Goal: Task Accomplishment & Management: Manage account settings

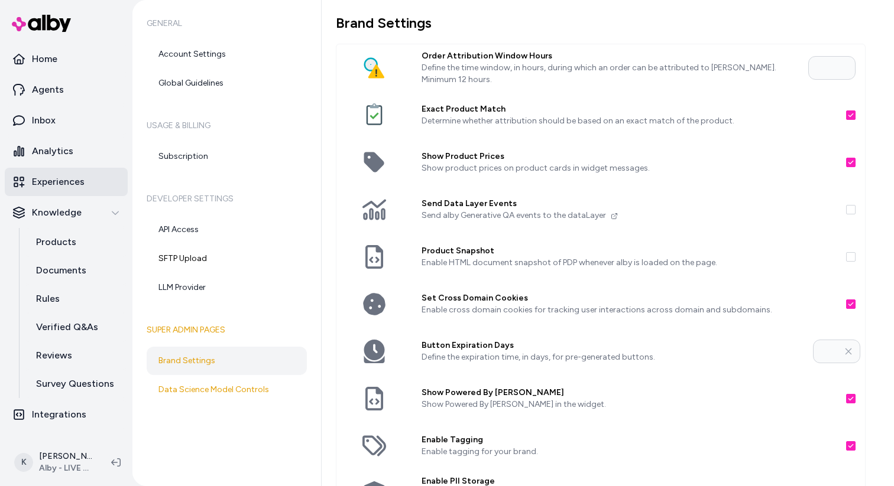
click at [76, 193] on link "Experiences" at bounding box center [66, 182] width 123 height 28
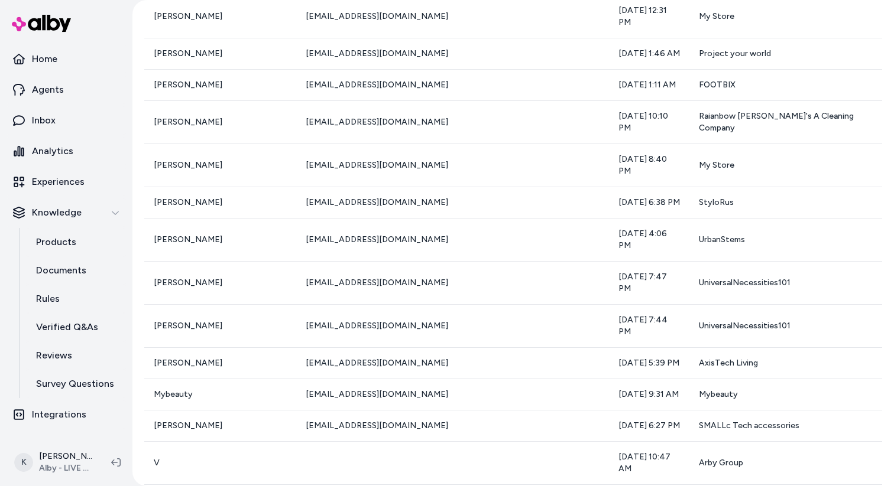
scroll to position [4497, 0]
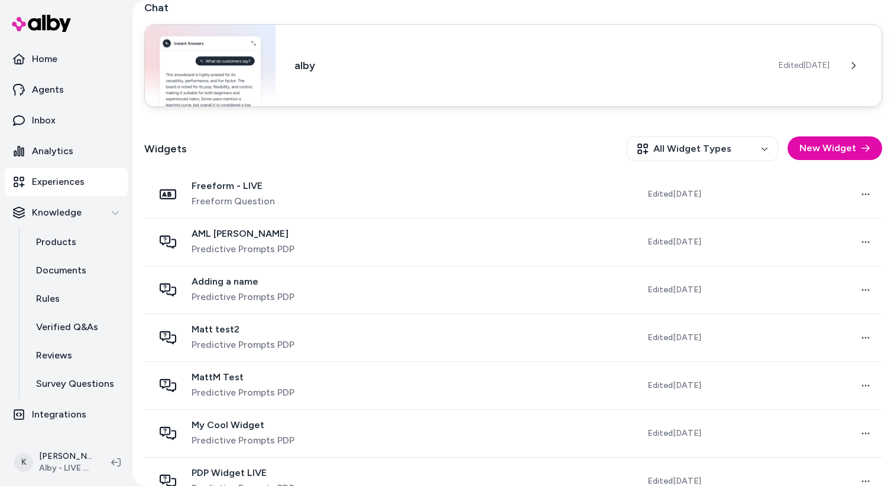
scroll to position [251, 0]
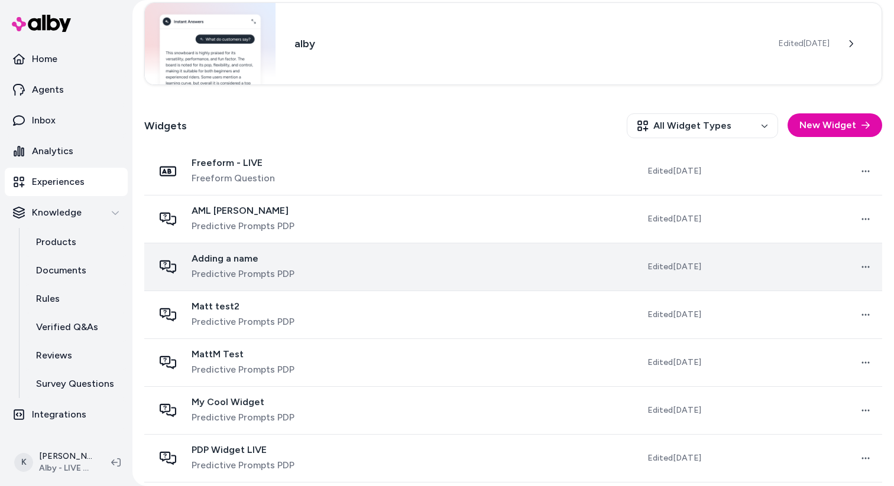
click at [358, 272] on td "Adding a name Predictive Prompts PDP" at bounding box center [271, 267] width 255 height 48
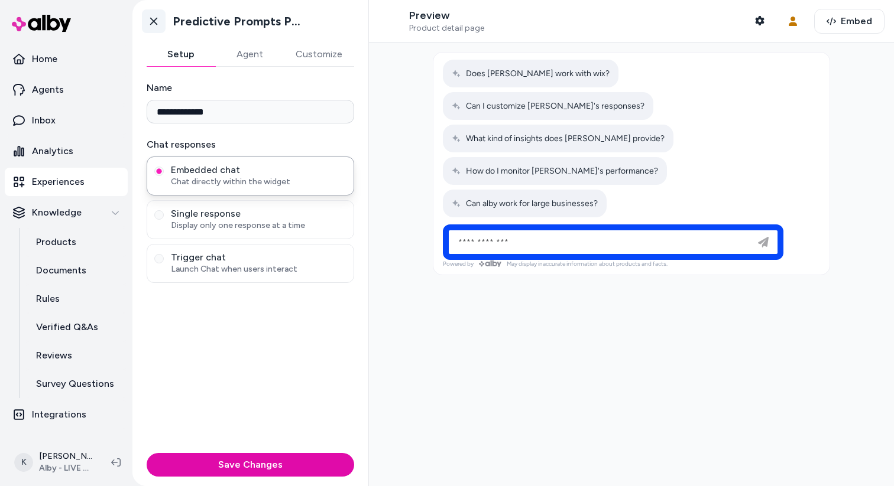
click at [153, 27] on icon at bounding box center [154, 21] width 12 height 12
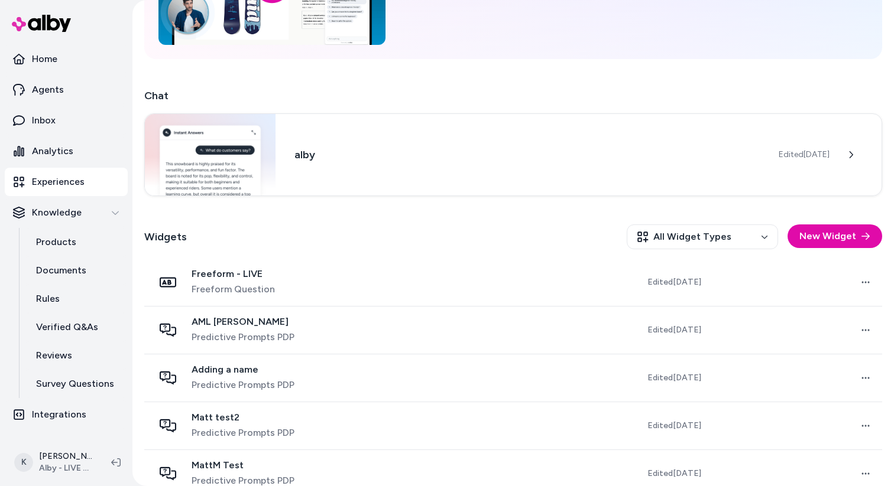
scroll to position [352, 0]
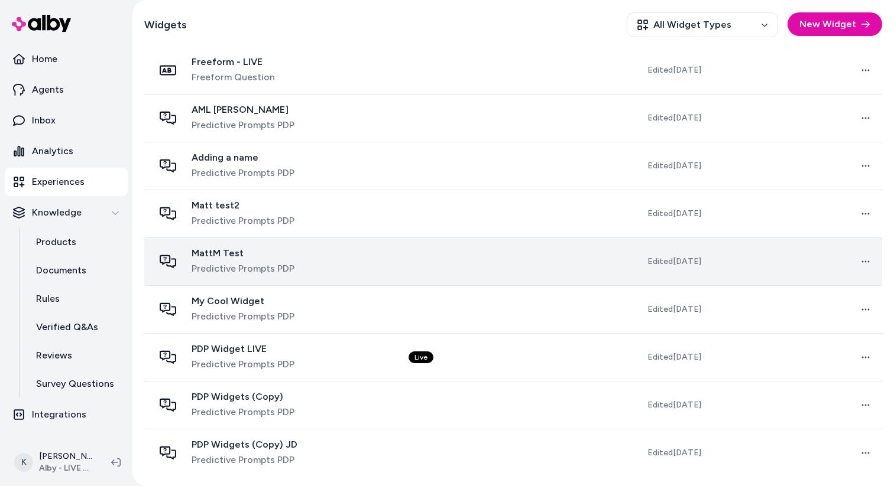
click at [436, 260] on td at bounding box center [484, 262] width 171 height 48
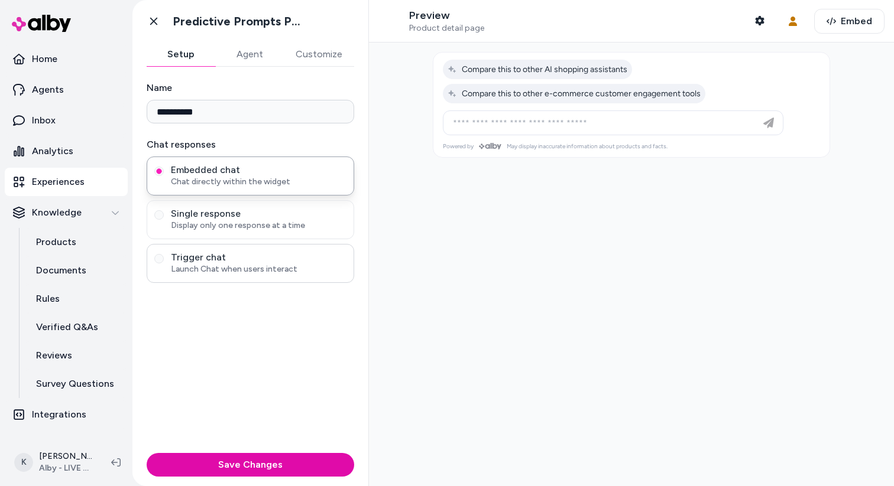
click at [277, 272] on span "Launch Chat when users interact" at bounding box center [259, 270] width 176 height 12
click at [164, 264] on button "Trigger chat Launch Chat when users interact" at bounding box center [158, 258] width 9 height 9
type button "trigger-chat"
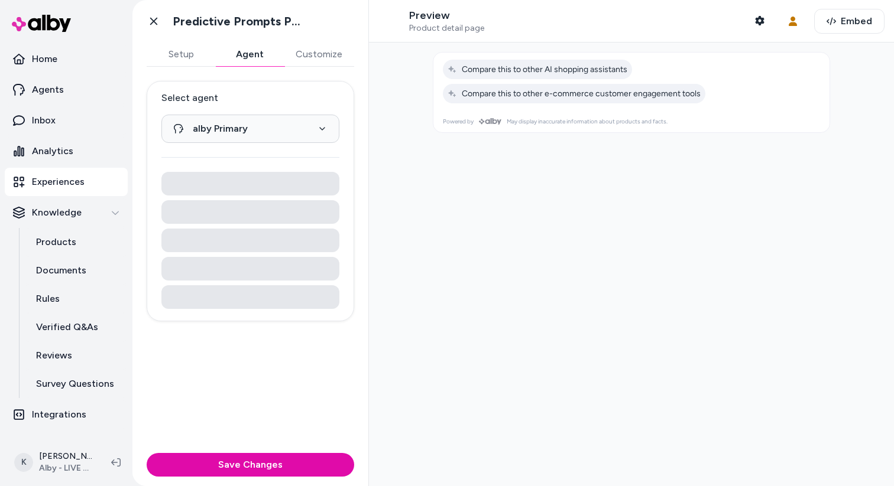
click at [245, 53] on button "Agent" at bounding box center [249, 55] width 69 height 24
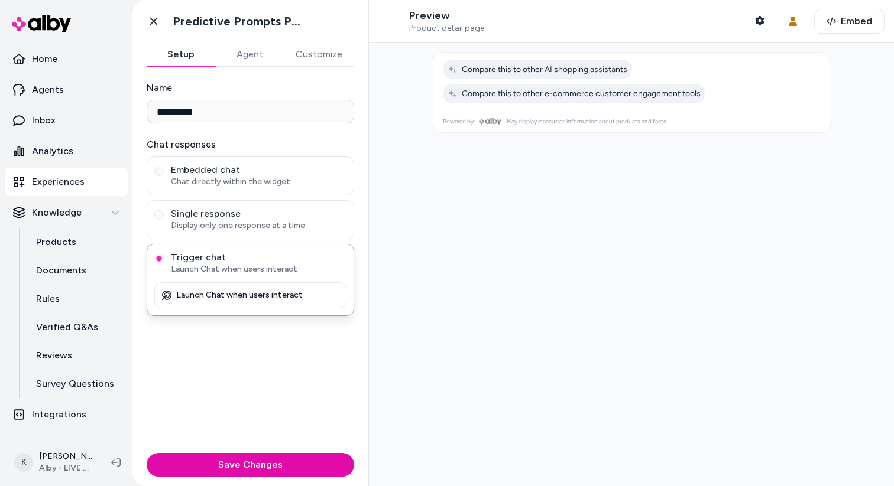
click at [194, 59] on button "Setup" at bounding box center [181, 55] width 69 height 24
click at [158, 20] on icon at bounding box center [154, 21] width 12 height 12
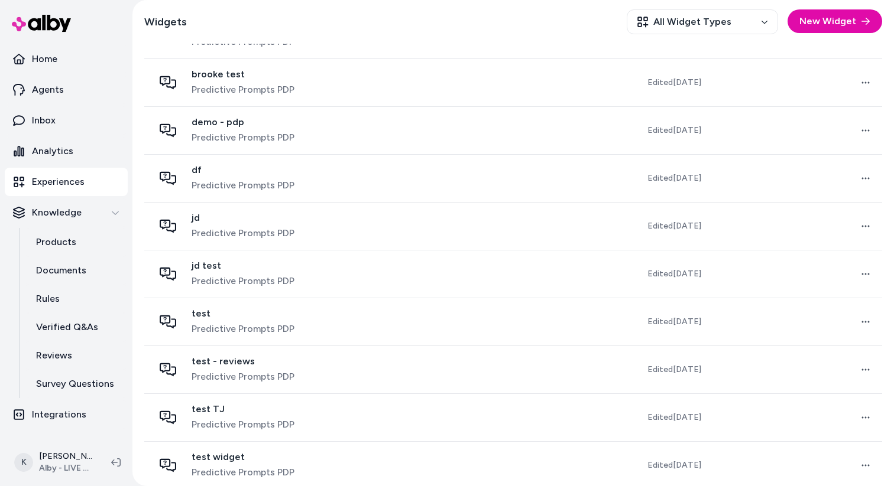
scroll to position [1321, 0]
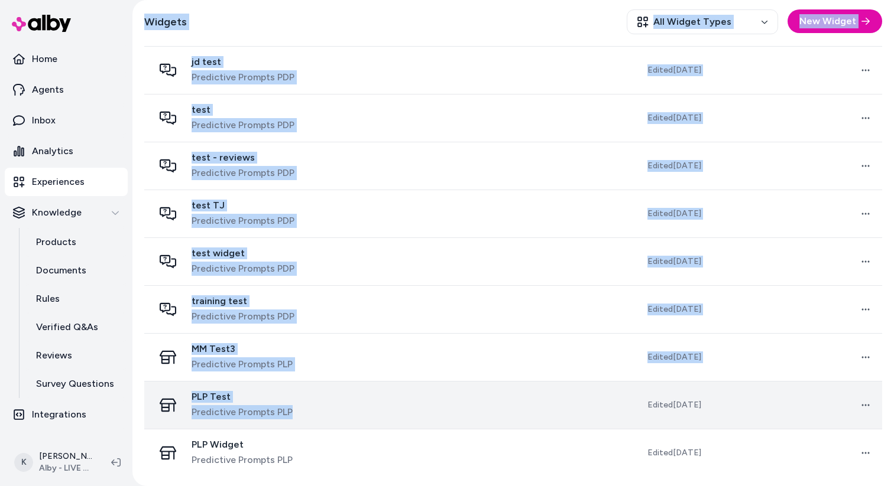
click at [405, 404] on td at bounding box center [484, 405] width 171 height 48
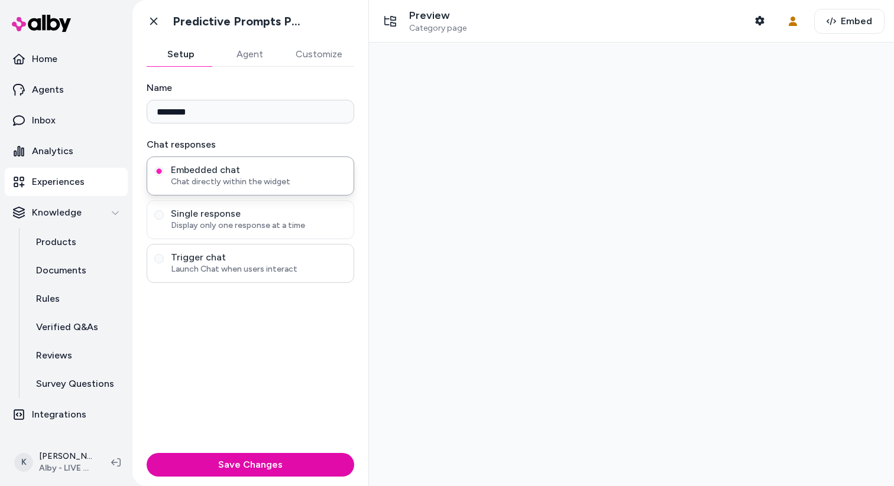
click at [275, 267] on span "Launch Chat when users interact" at bounding box center [259, 270] width 176 height 12
click at [164, 264] on button "Trigger chat Launch Chat when users interact" at bounding box center [158, 258] width 9 height 9
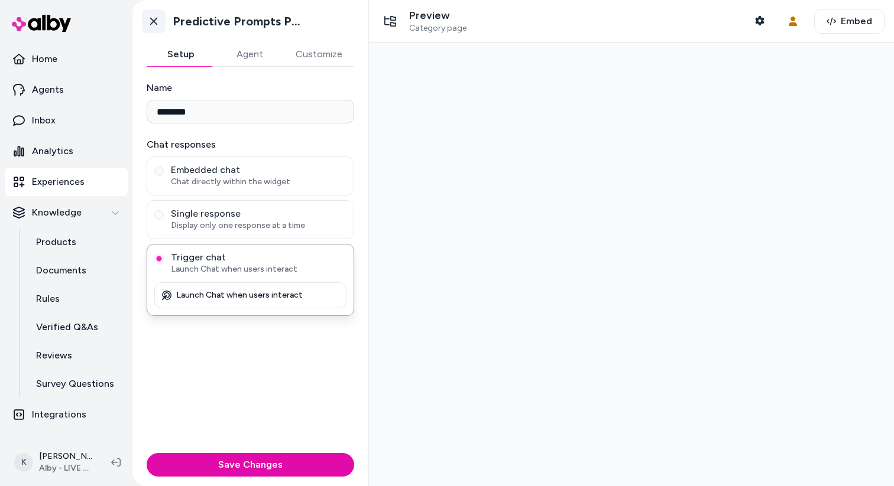
click at [159, 22] on icon at bounding box center [154, 21] width 12 height 12
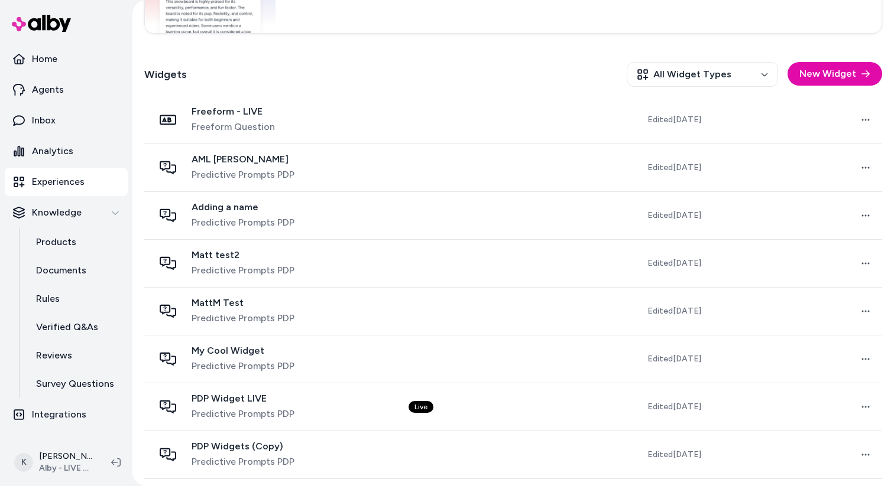
scroll to position [303, 0]
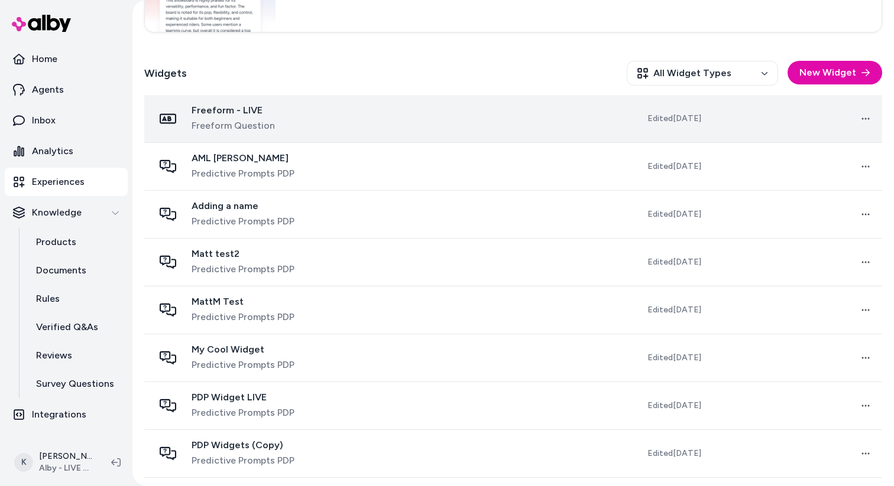
click at [444, 127] on td at bounding box center [484, 119] width 171 height 48
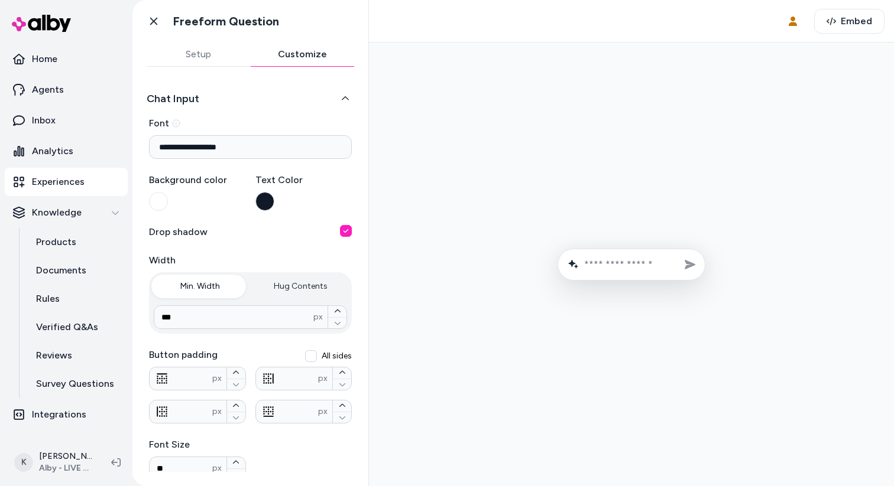
click at [310, 57] on button "Customize" at bounding box center [303, 55] width 104 height 24
click at [214, 56] on button "Setup" at bounding box center [199, 55] width 104 height 24
click at [267, 55] on button "Customize" at bounding box center [303, 55] width 104 height 24
click at [222, 55] on button "Setup" at bounding box center [199, 55] width 104 height 24
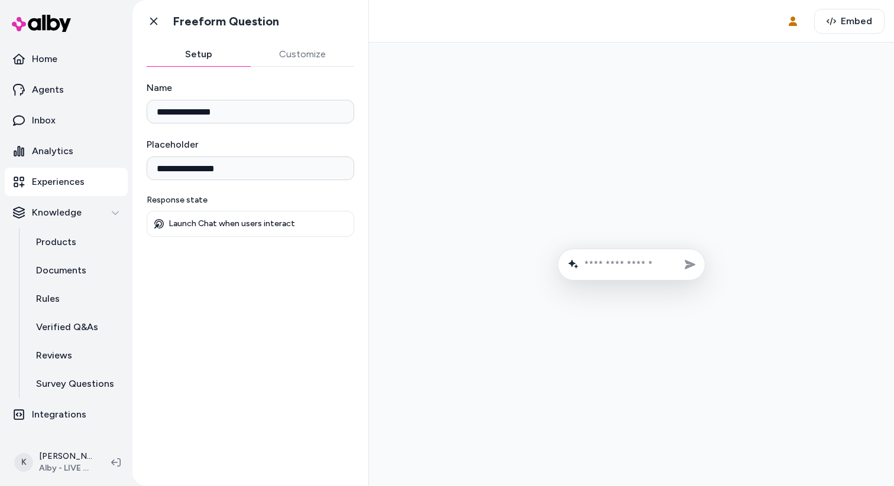
click at [235, 223] on p "Launch Chat when users interact" at bounding box center [231, 224] width 126 height 11
click at [152, 17] on icon at bounding box center [154, 21] width 12 height 12
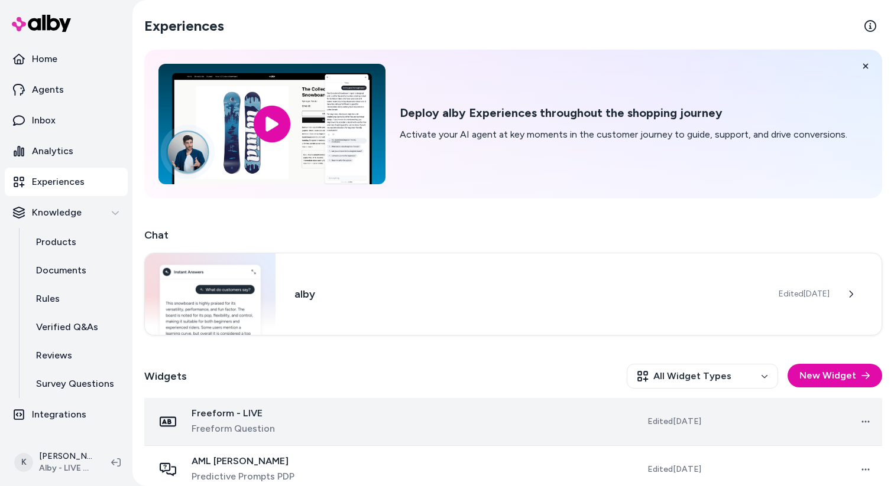
click at [428, 435] on td at bounding box center [484, 422] width 171 height 48
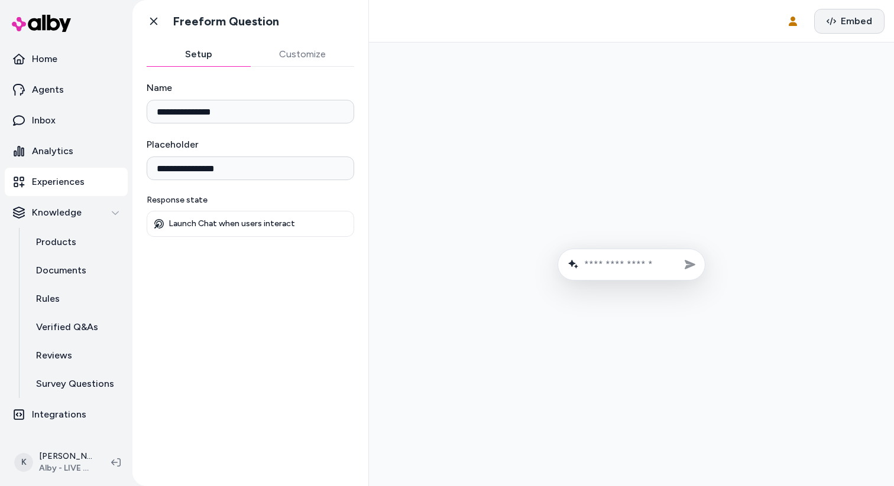
click at [850, 24] on span "Embed" at bounding box center [856, 21] width 31 height 14
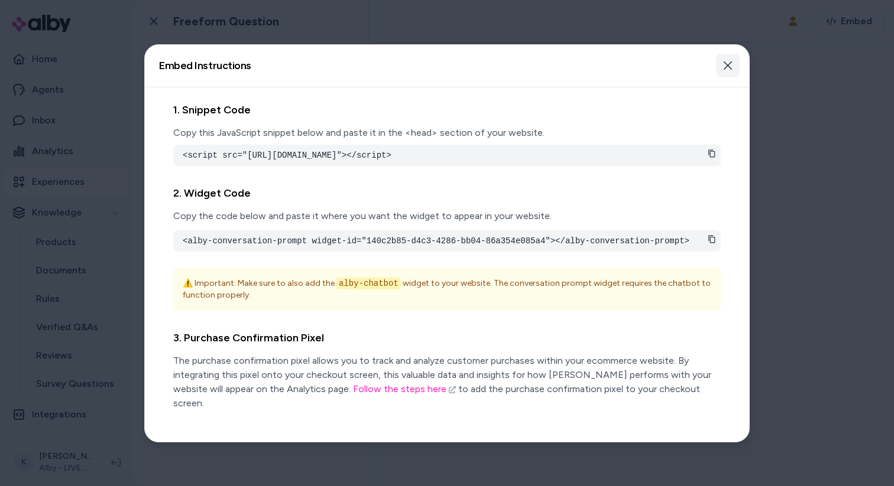
click at [729, 69] on icon "button" at bounding box center [727, 65] width 9 height 9
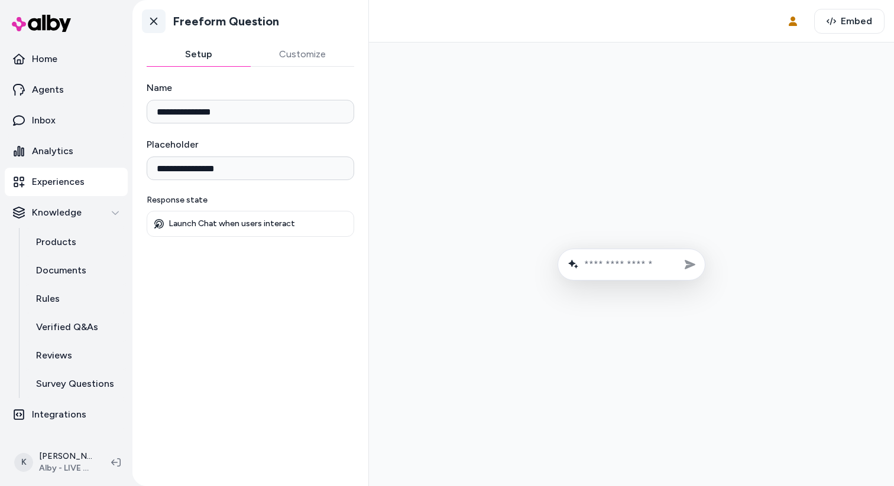
click at [155, 21] on icon at bounding box center [154, 21] width 12 height 12
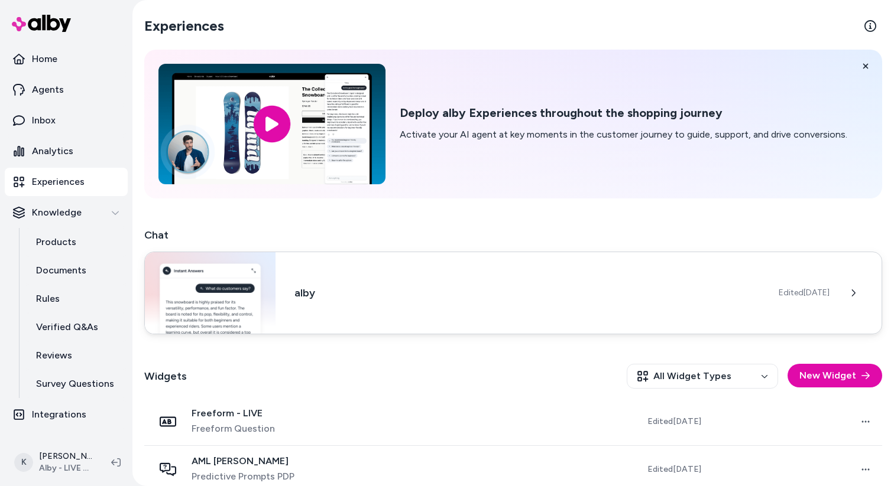
click at [683, 298] on h3 "alby" at bounding box center [526, 293] width 465 height 17
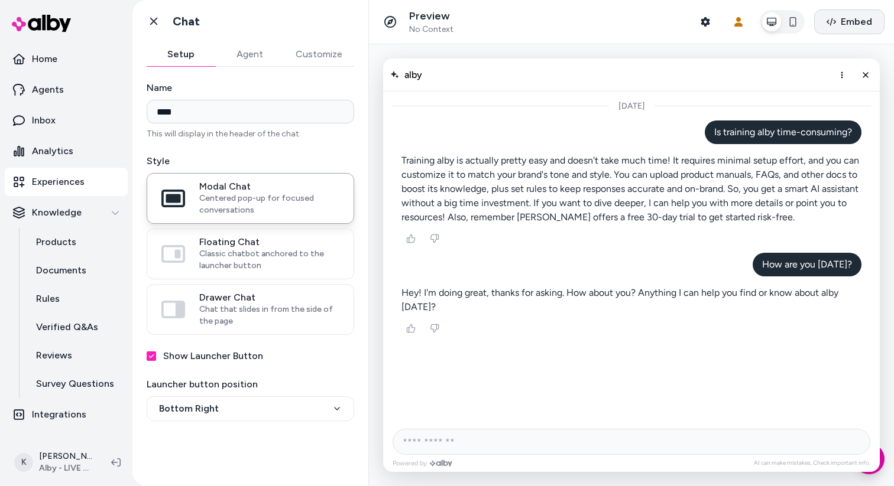
click at [856, 28] on span "Embed" at bounding box center [856, 22] width 31 height 14
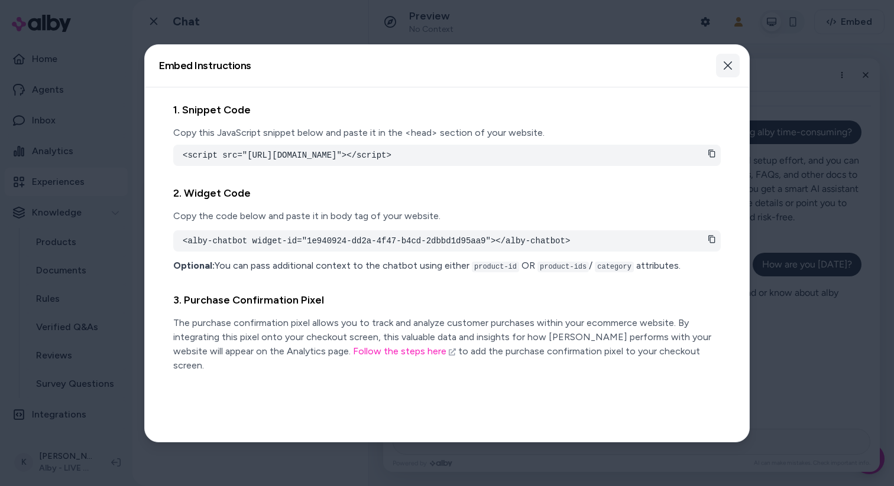
click at [729, 67] on icon "button" at bounding box center [727, 65] width 8 height 8
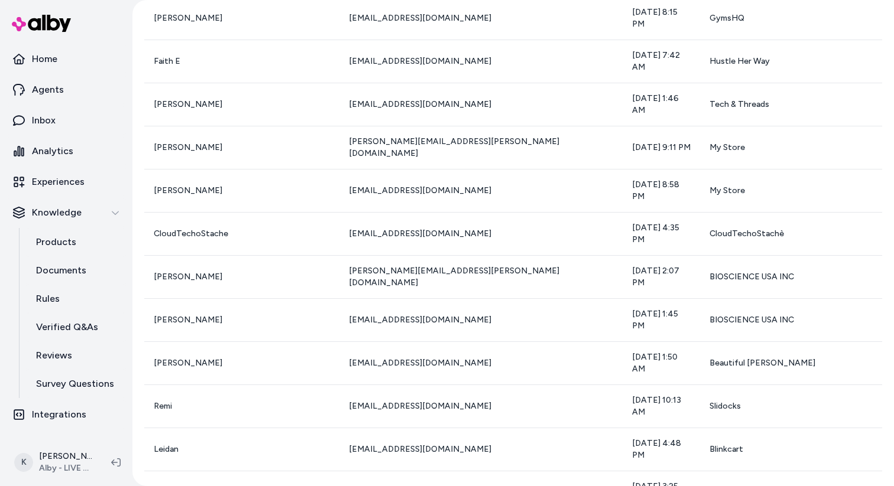
scroll to position [10581, 0]
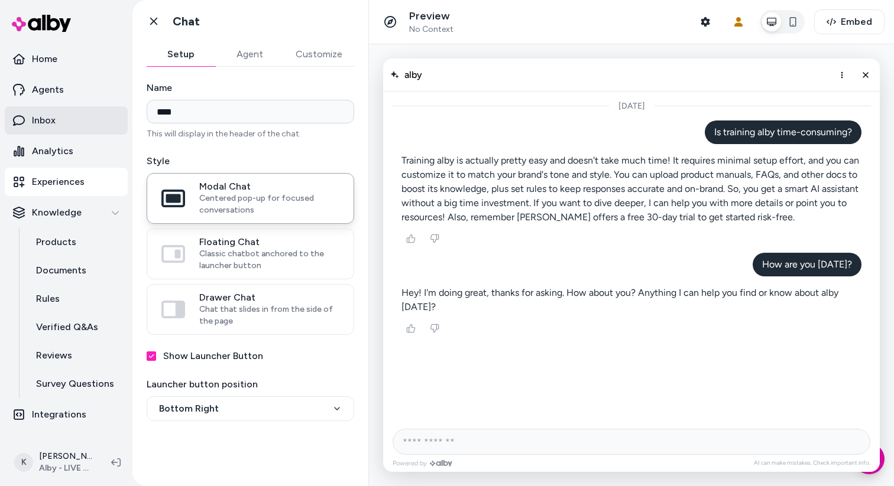
click at [78, 111] on link "Inbox" at bounding box center [66, 120] width 123 height 28
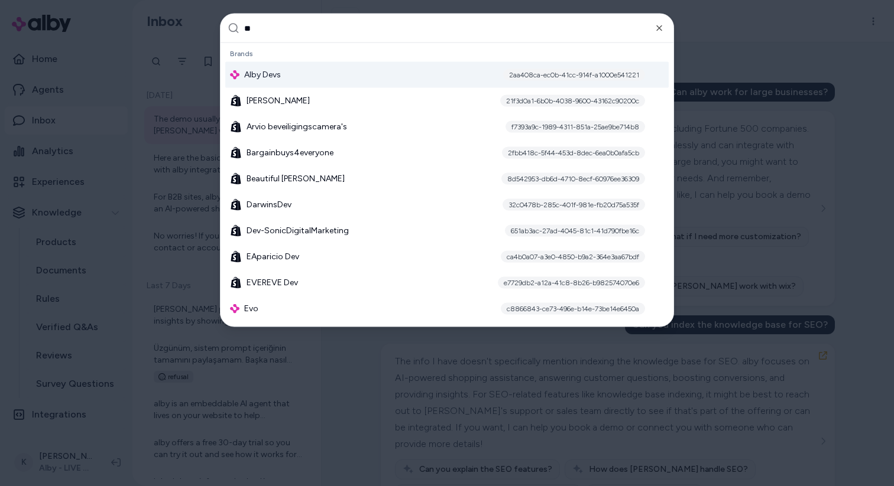
type input "***"
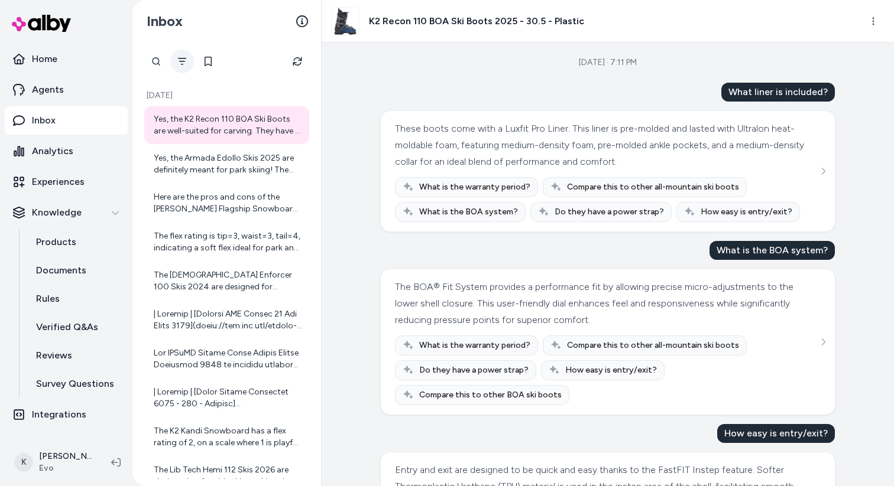
click at [182, 62] on icon "Filter" at bounding box center [181, 61] width 9 height 9
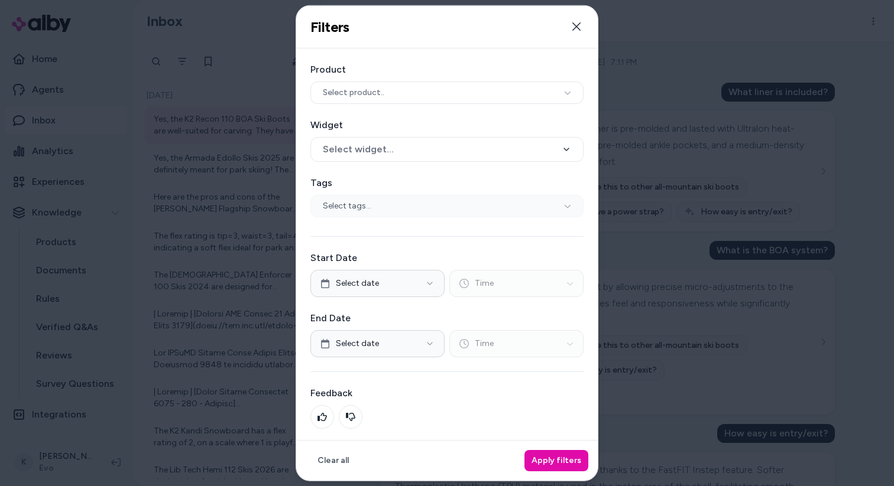
click at [446, 204] on div "Select tags..." at bounding box center [446, 205] width 273 height 22
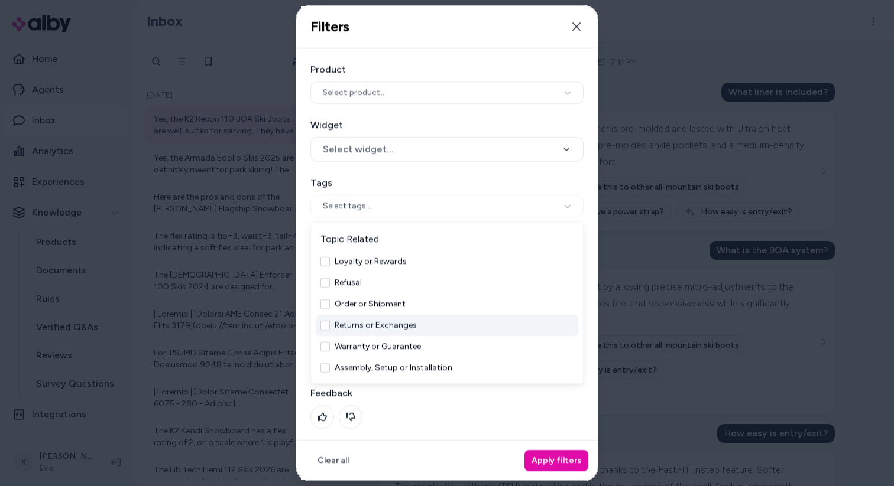
click at [465, 125] on label "Widget" at bounding box center [446, 125] width 273 height 14
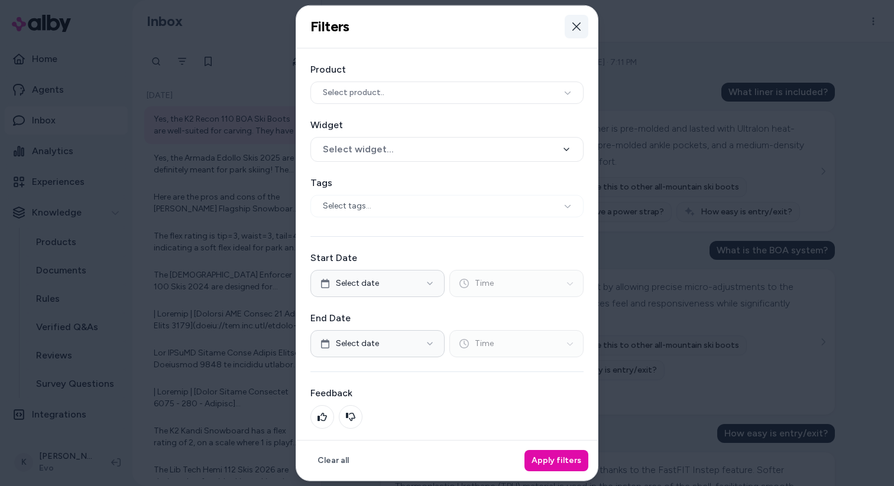
click at [572, 31] on icon "button" at bounding box center [576, 26] width 9 height 9
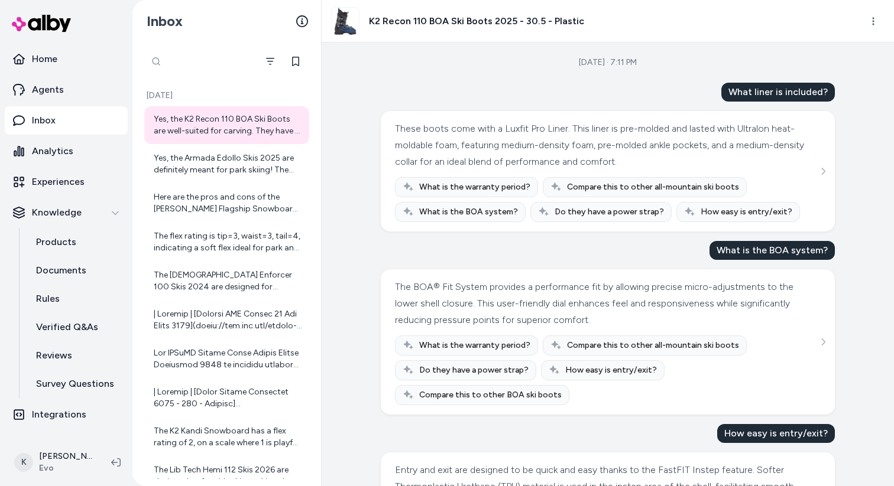
click at [163, 66] on div at bounding box center [200, 62] width 112 height 24
type input "******"
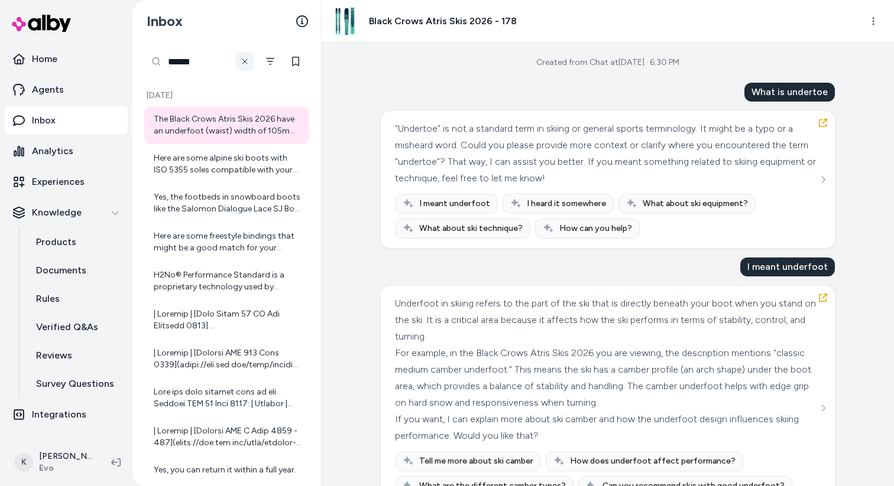
click at [248, 67] on button at bounding box center [244, 61] width 19 height 19
